Goal: Task Accomplishment & Management: Manage account settings

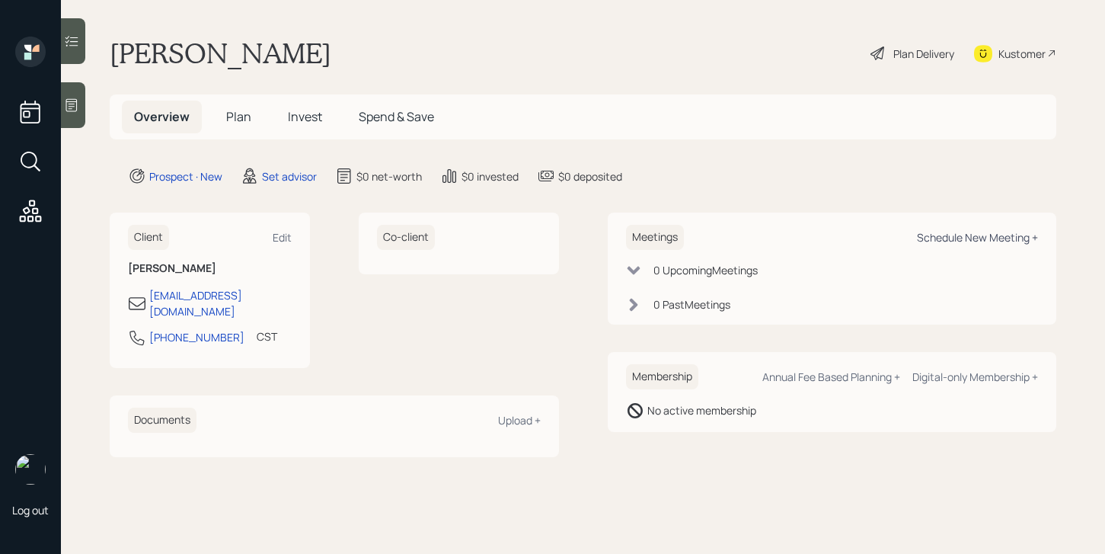
click at [1000, 232] on div "Schedule New Meeting +" at bounding box center [977, 237] width 121 height 14
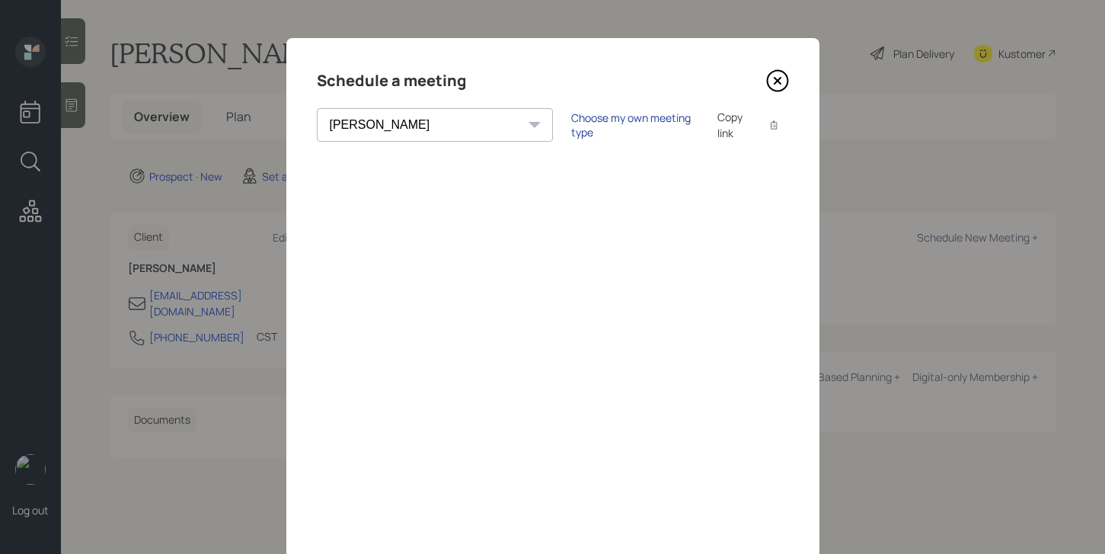
click at [571, 130] on div "Choose my own meeting type" at bounding box center [635, 124] width 128 height 29
click at [424, 126] on div "Theresa Spinello Matthew Burke Xavier Ross Eitan Bar-David Ian Yamey Trevor Nel…" at bounding box center [448, 125] width 263 height 34
click at [421, 118] on select "Theresa Spinello Matthew Burke Xavier Ross Eitan Bar-David Ian Yamey Trevor Nel…" at bounding box center [448, 125] width 263 height 34
select select "205a2f49-d305-4782-8e90-e36bafbe5565"
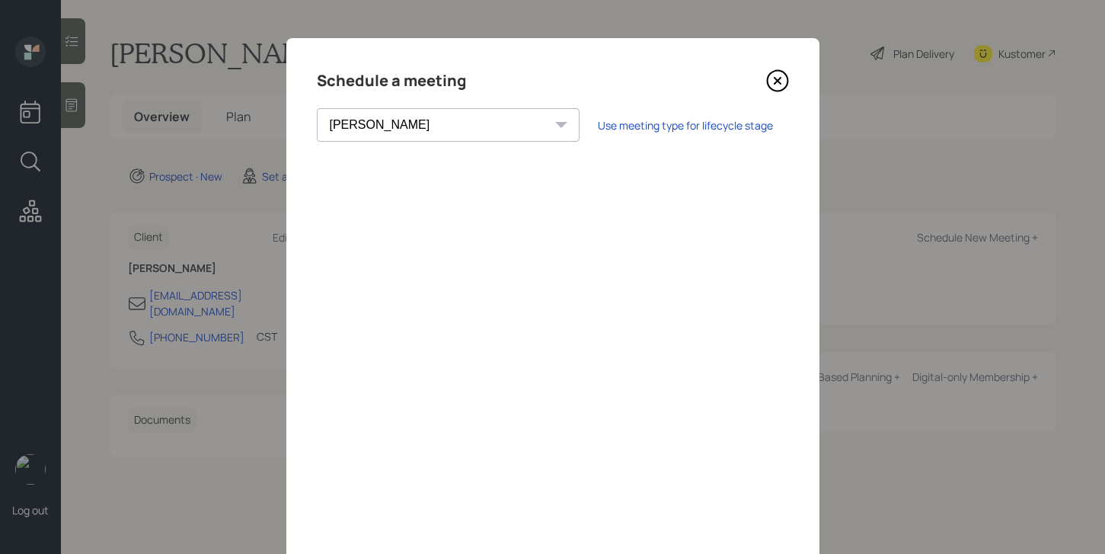
click at [317, 108] on select "Theresa Spinello Matthew Burke Xavier Ross Eitan Bar-David Ian Yamey Trevor Nel…" at bounding box center [448, 125] width 263 height 34
click at [784, 65] on div "Schedule a meeting Theresa Spinello Matthew Burke Xavier Ross Eitan Bar-David I…" at bounding box center [552, 342] width 533 height 609
click at [784, 67] on div "Schedule a meeting Theresa Spinello Matthew Burke Xavier Ross Eitan Bar-David I…" at bounding box center [552, 342] width 533 height 609
click at [784, 72] on icon at bounding box center [777, 80] width 23 height 23
